Goal: Check status

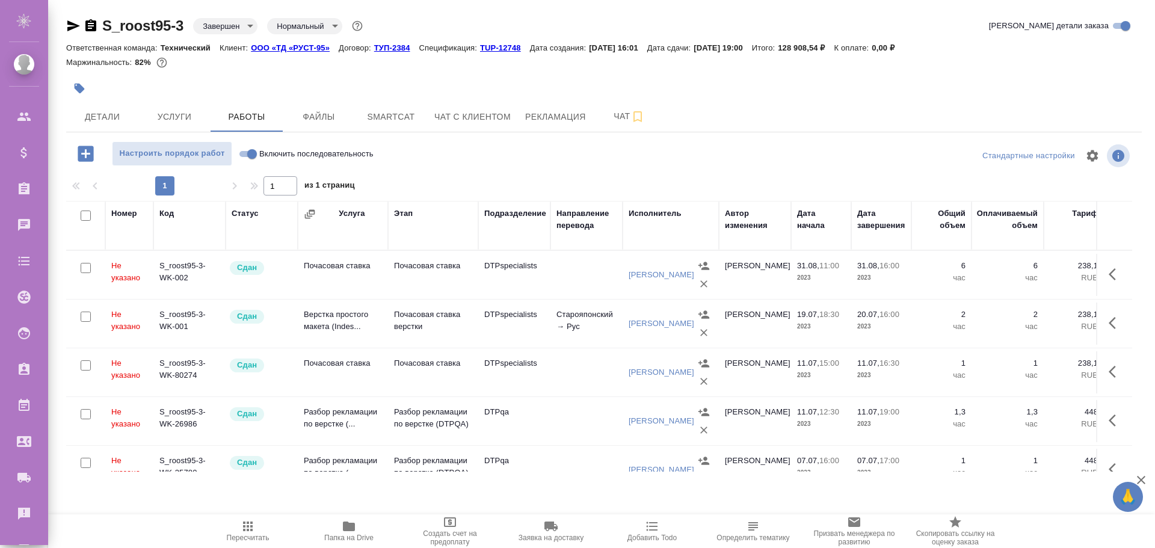
scroll to position [60, 0]
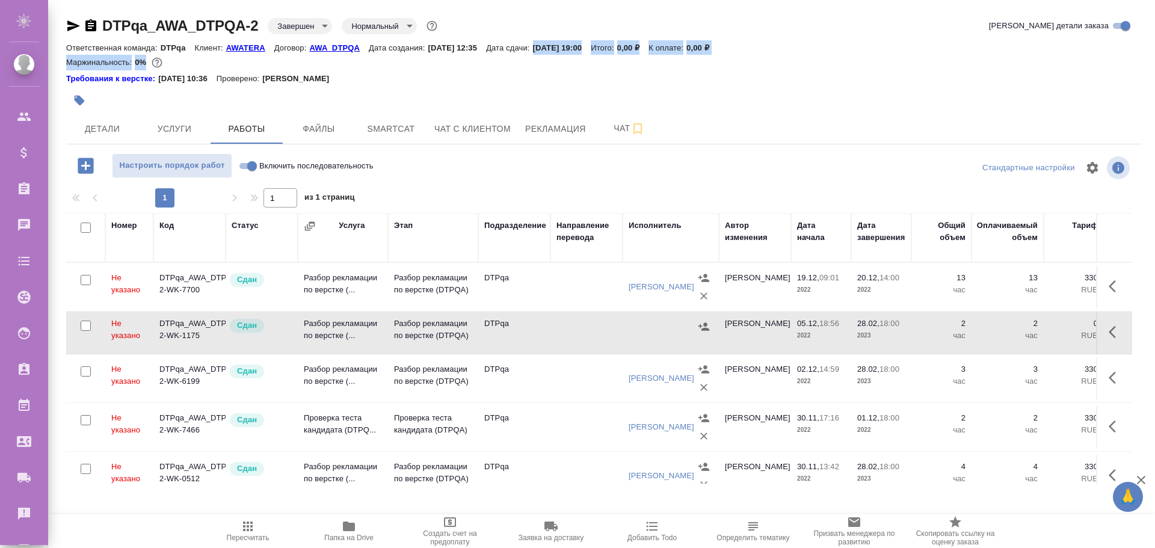
drag, startPoint x: 548, startPoint y: 46, endPoint x: 605, endPoint y: 56, distance: 57.4
click at [605, 56] on div "DTPqa_AWA_DTPQA-2 Завершен closed Нормальный normal Кратко детали заказа Ответс…" at bounding box center [603, 51] width 1075 height 71
click at [585, 58] on div "Маржинальность: 0%" at bounding box center [603, 63] width 1075 height 16
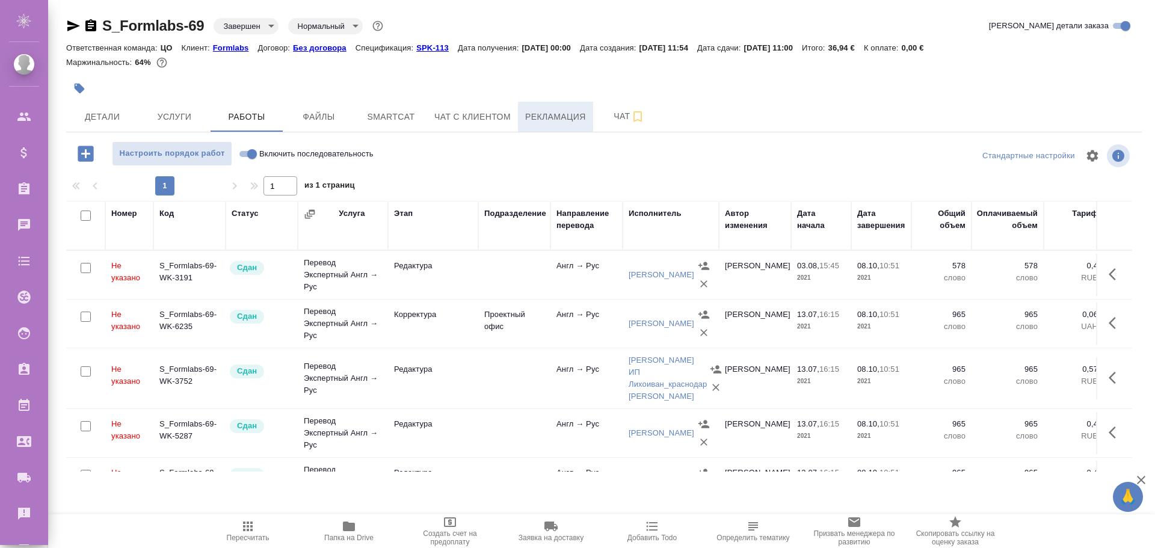
click at [563, 118] on span "Рекламация" at bounding box center [555, 116] width 61 height 15
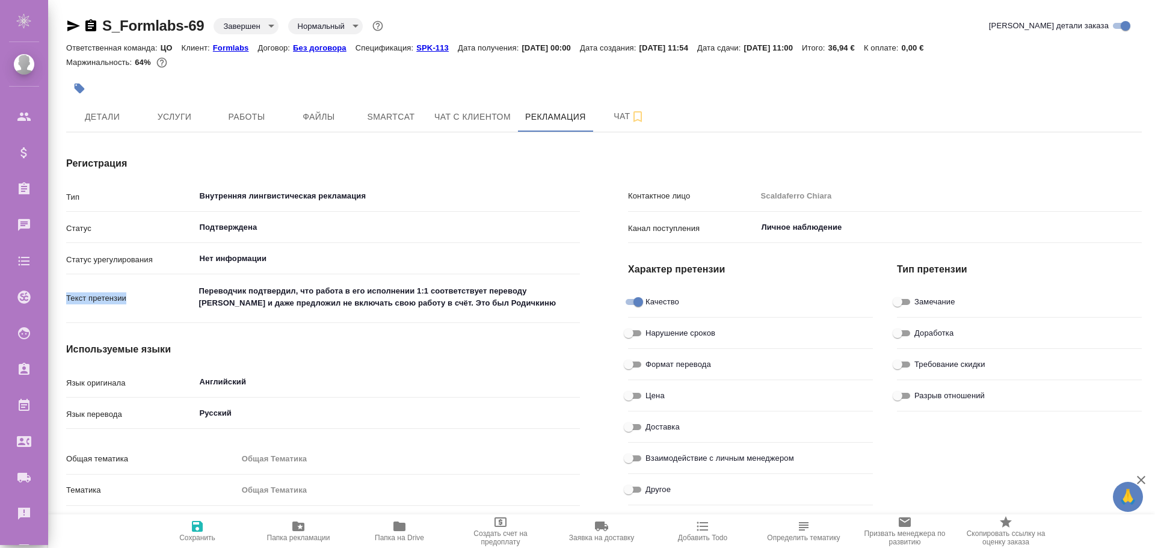
drag, startPoint x: 298, startPoint y: 282, endPoint x: 339, endPoint y: 291, distance: 41.3
click at [336, 290] on div "Тип Внутренняя лингвистическая рекламация ​ Статус Подтверждена ​ Статус урегул…" at bounding box center [323, 433] width 514 height 496
click at [337, 292] on textarea "Переводчик подтвердил, что работа в его исполнении 1:1 соответствует переводу г…" at bounding box center [387, 298] width 384 height 32
click at [270, 327] on div "Текст претензии Переводчик подтвердил, что работа в его исполнении 1:1 соответс…" at bounding box center [323, 304] width 514 height 50
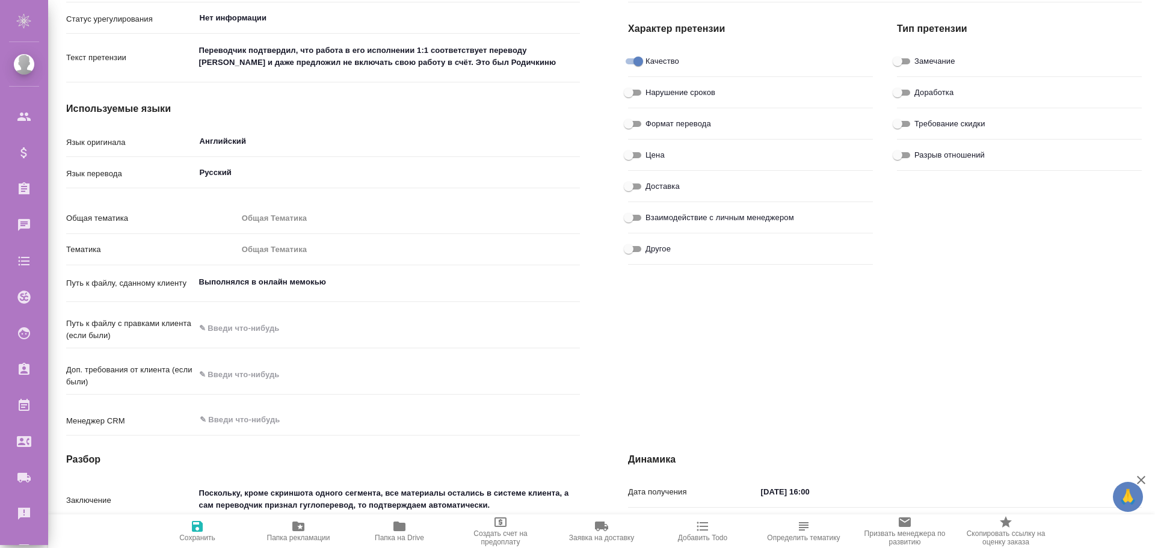
scroll to position [301, 0]
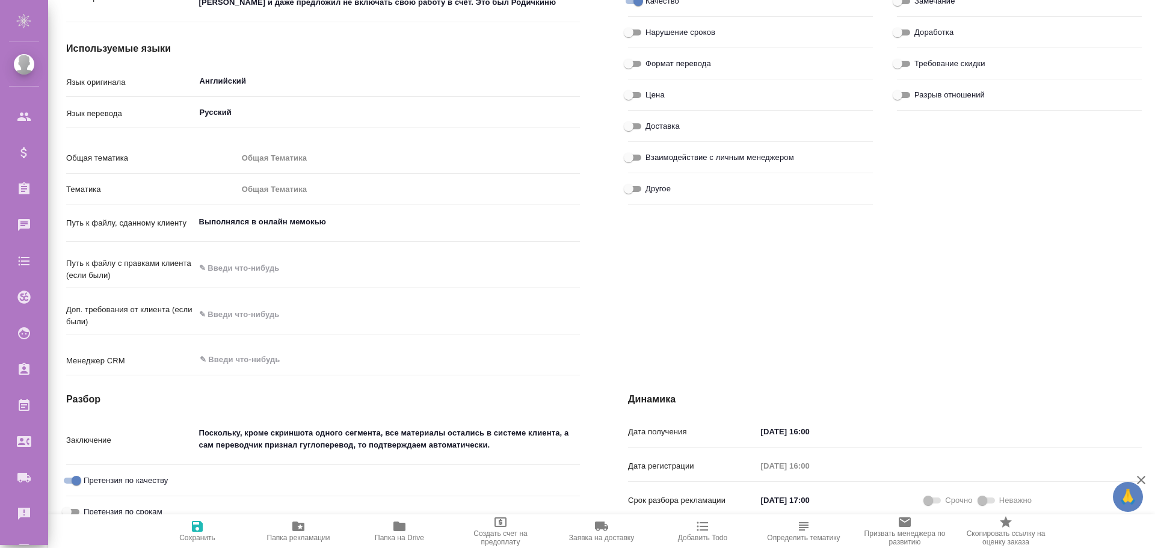
type textarea "x"
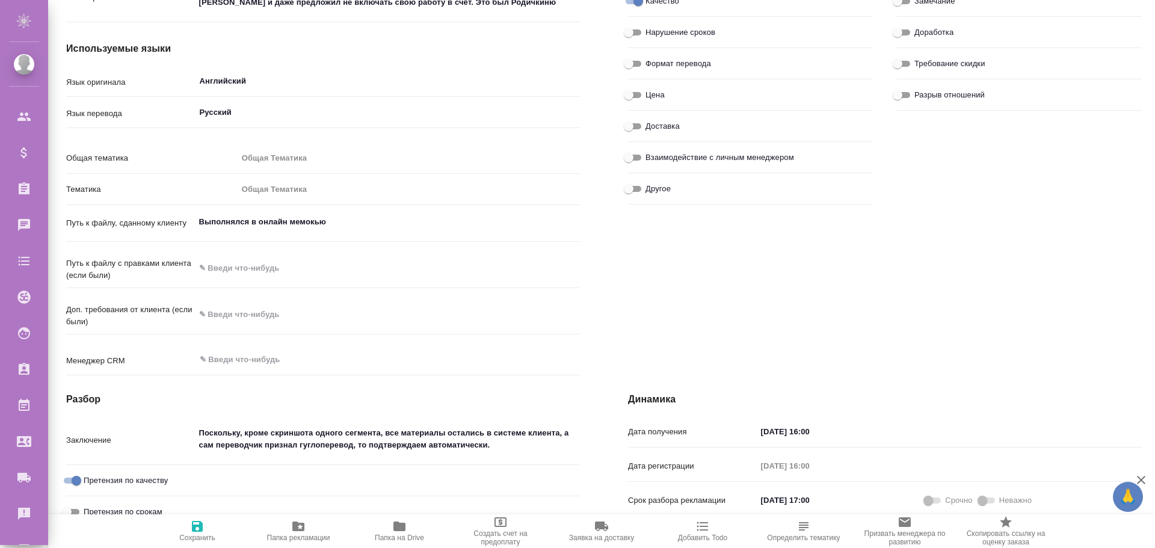
type textarea "x"
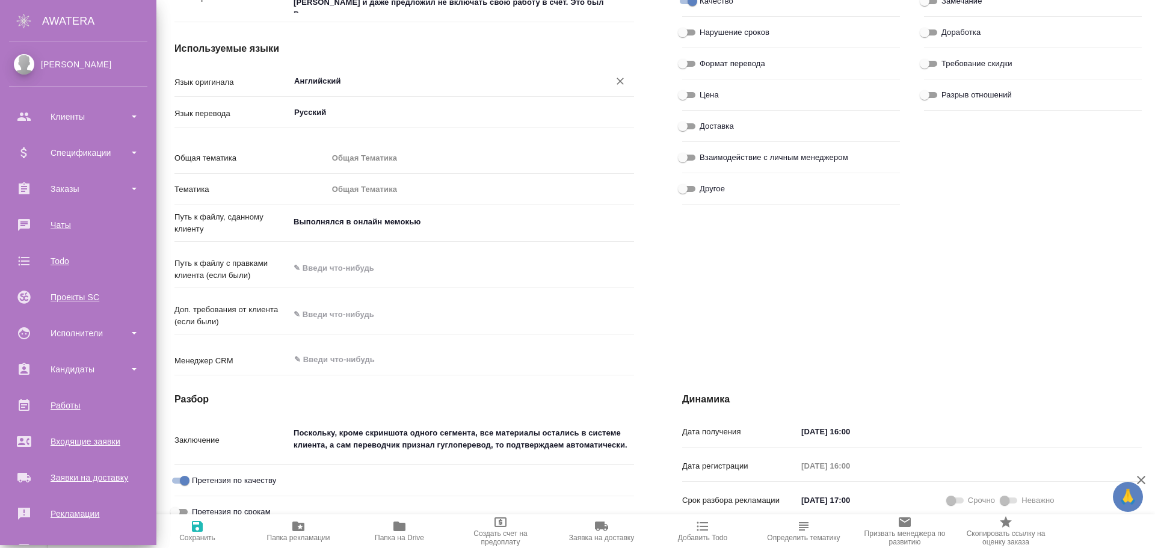
type textarea "x"
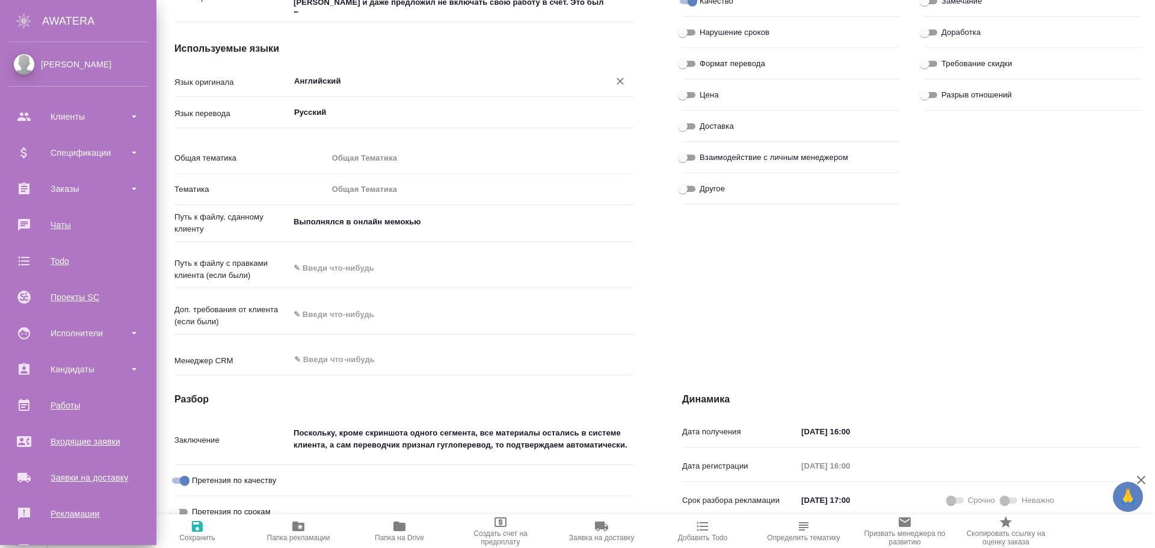
type textarea "x"
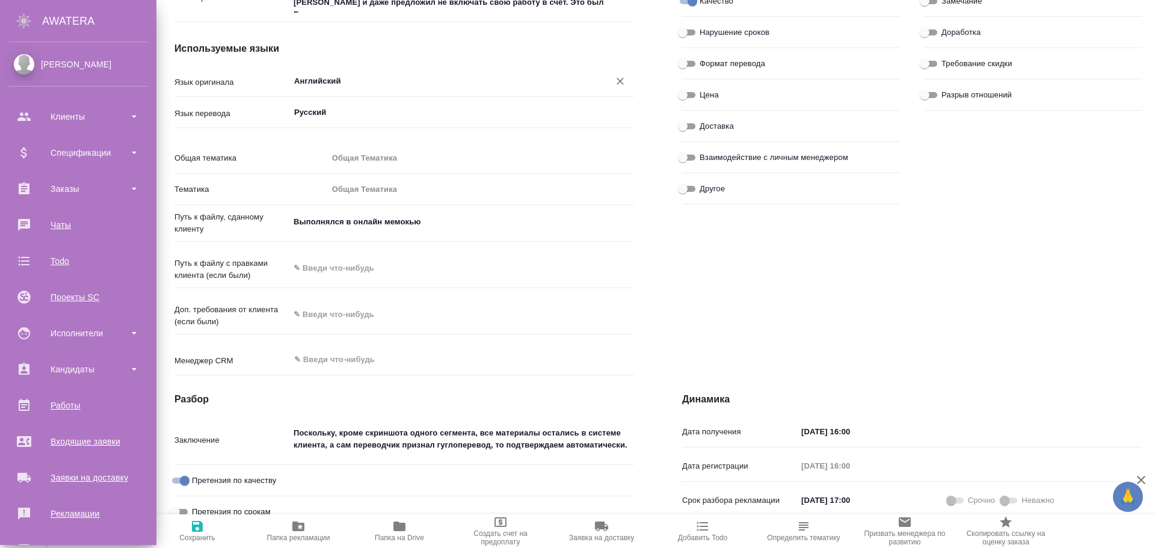
type textarea "x"
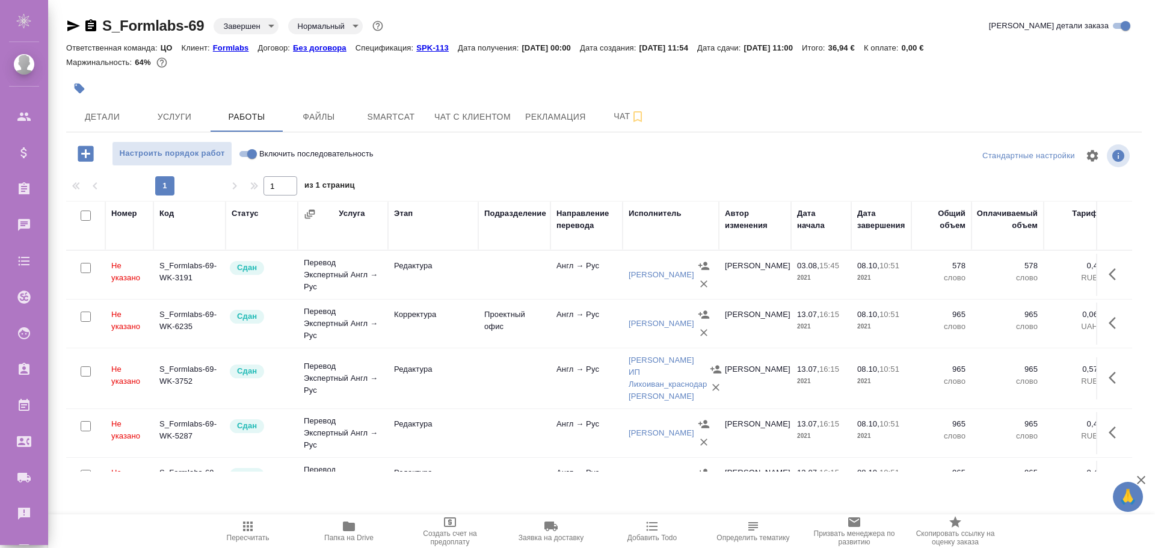
scroll to position [60, 0]
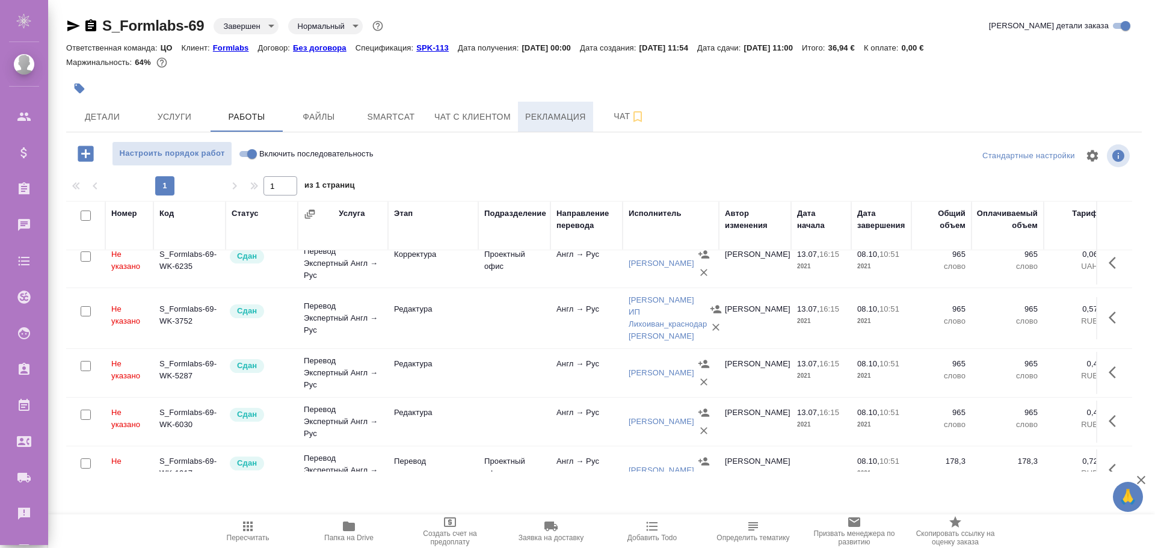
click at [550, 117] on span "Рекламация" at bounding box center [555, 116] width 61 height 15
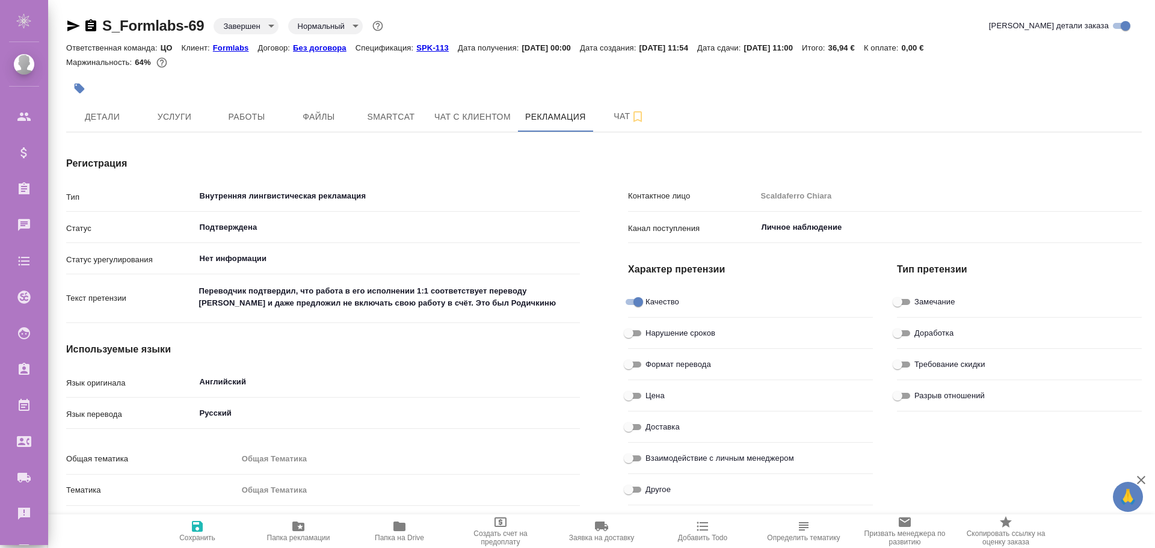
type textarea "x"
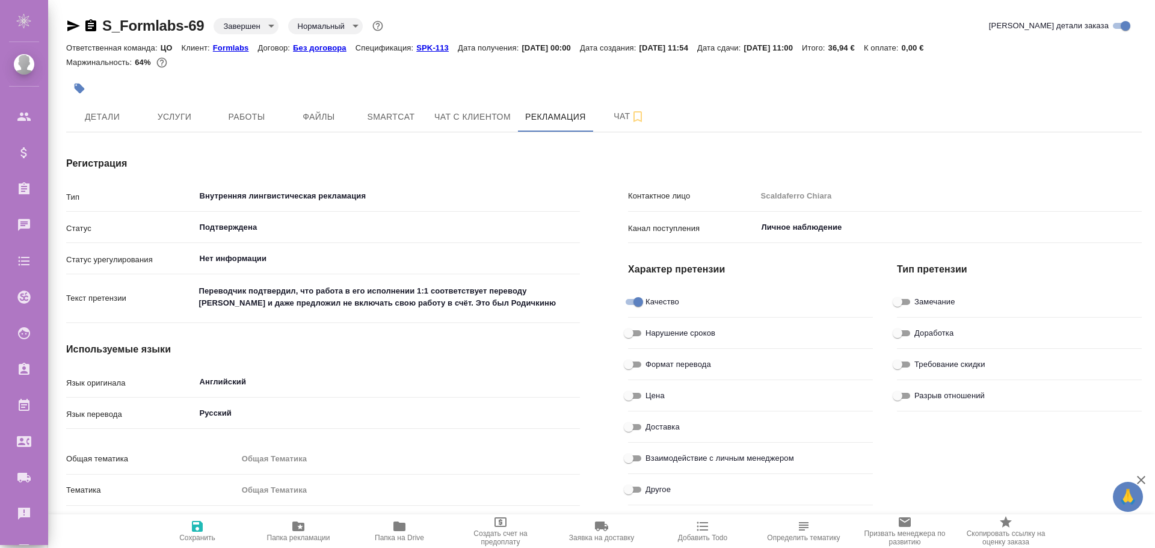
type textarea "x"
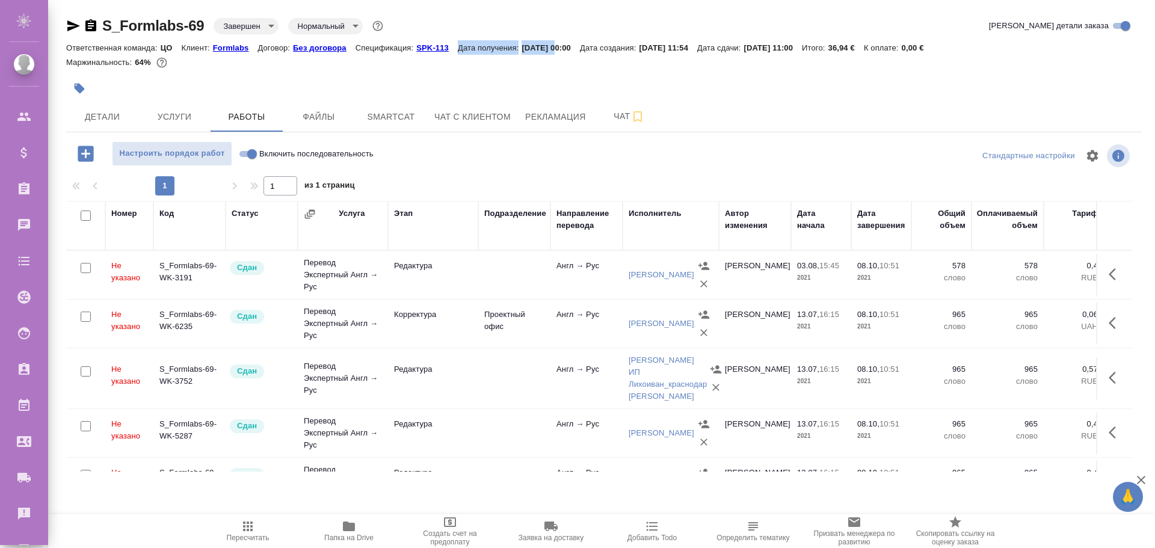
drag, startPoint x: 458, startPoint y: 49, endPoint x: 553, endPoint y: 51, distance: 95.1
click at [553, 51] on div "Ответственная команда: ЦО Клиент: Formlabs Договор: Без договора Спецификация: …" at bounding box center [603, 47] width 1075 height 14
click at [553, 51] on p "24.01.2022, 00:00" at bounding box center [550, 47] width 58 height 9
drag, startPoint x: 774, startPoint y: 47, endPoint x: 813, endPoint y: 49, distance: 39.7
click at [813, 49] on div "Ответственная команда: ЦО Клиент: Formlabs Договор: Без договора Спецификация: …" at bounding box center [603, 47] width 1075 height 14
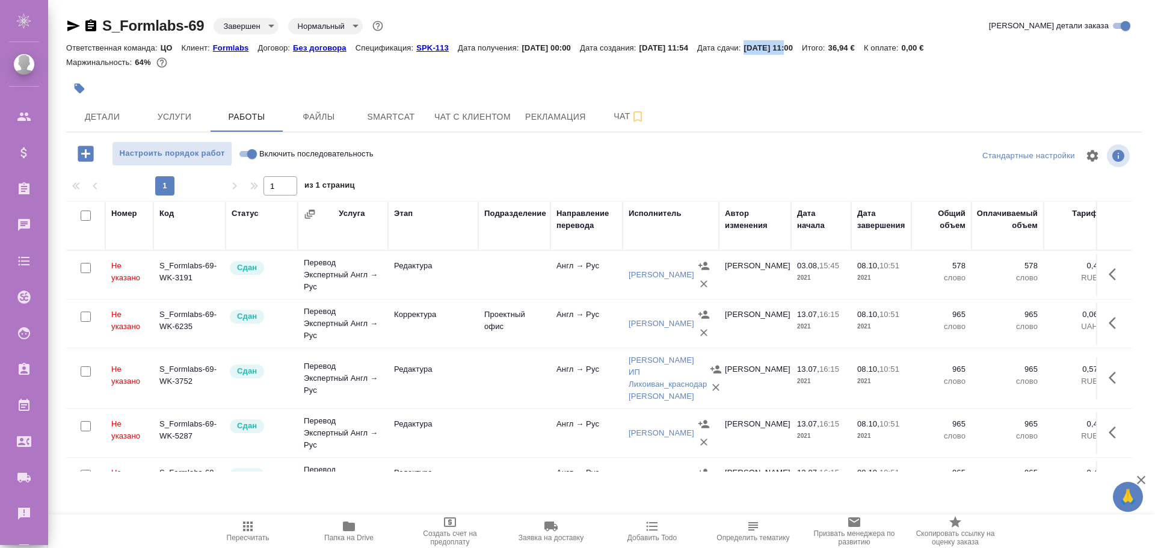
copy p "30.06.2021"
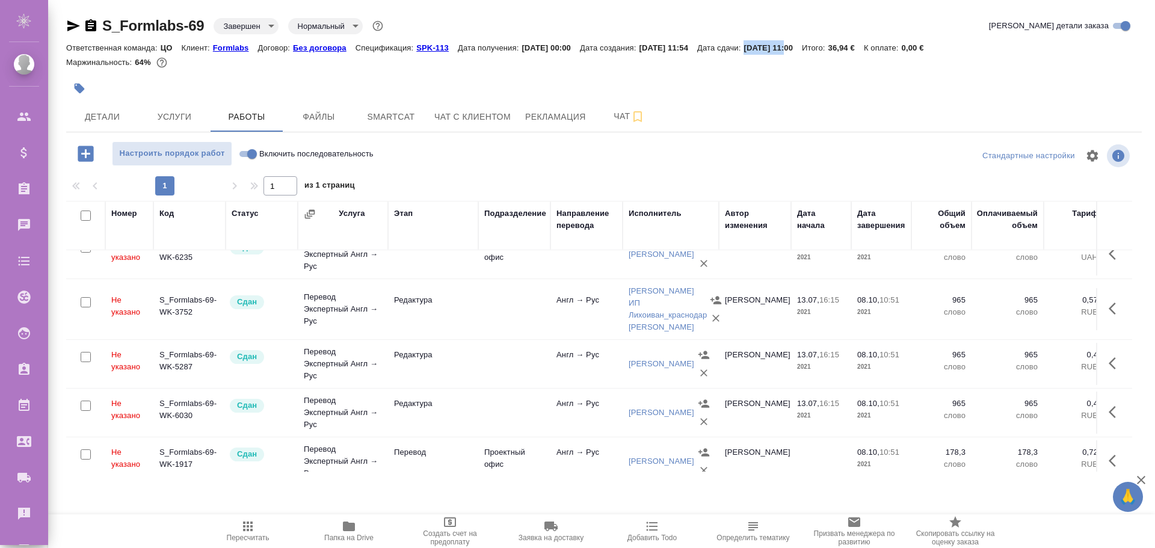
scroll to position [81, 0]
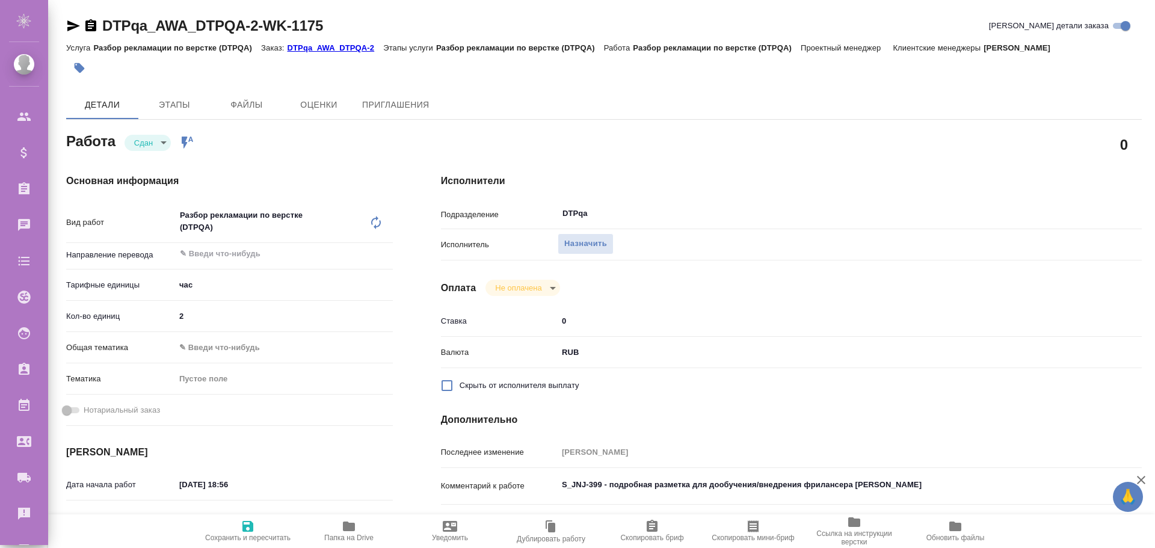
scroll to position [295, 0]
